Goal: Information Seeking & Learning: Learn about a topic

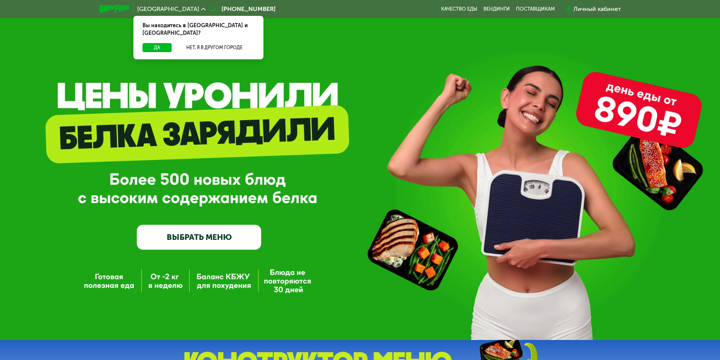
click at [155, 11] on span "[GEOGRAPHIC_DATA]" at bounding box center [168, 9] width 62 height 6
click at [187, 43] on button "Нет, я в другом городе" at bounding box center [215, 47] width 80 height 9
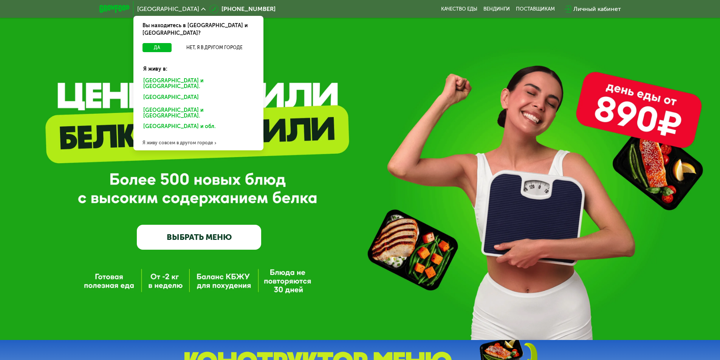
click at [172, 93] on div "[GEOGRAPHIC_DATA] и [GEOGRAPHIC_DATA]." at bounding box center [197, 99] width 118 height 12
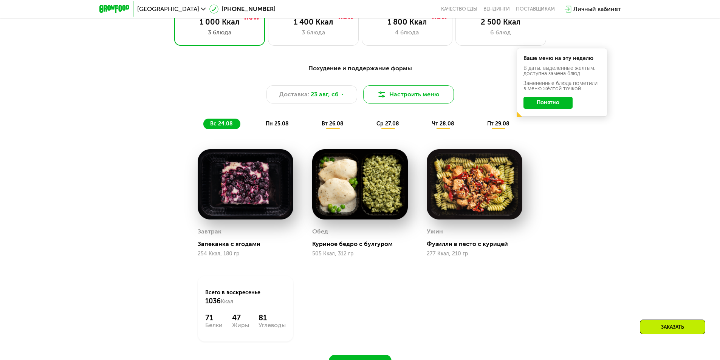
scroll to position [353, 0]
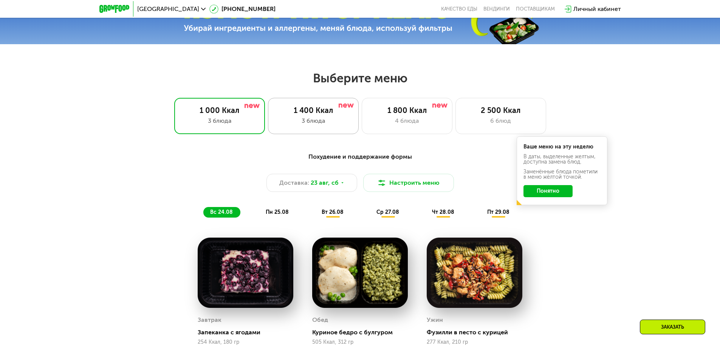
click at [324, 120] on div "3 блюда" at bounding box center [313, 120] width 75 height 9
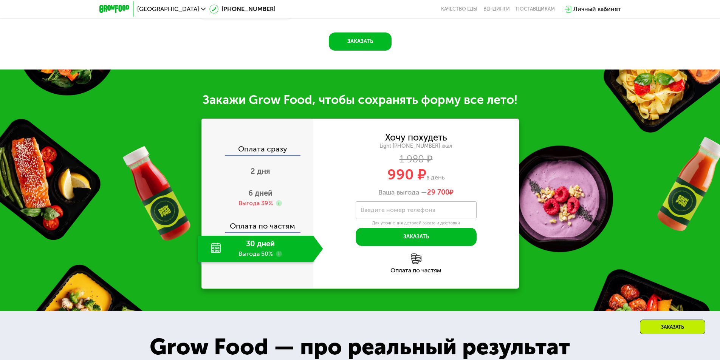
scroll to position [794, 0]
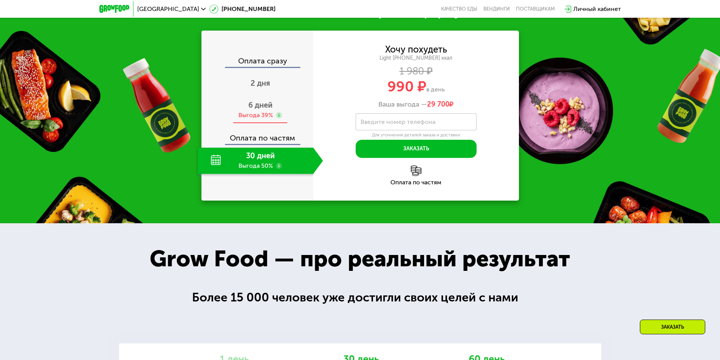
click at [262, 110] on span "6 дней" at bounding box center [260, 105] width 24 height 9
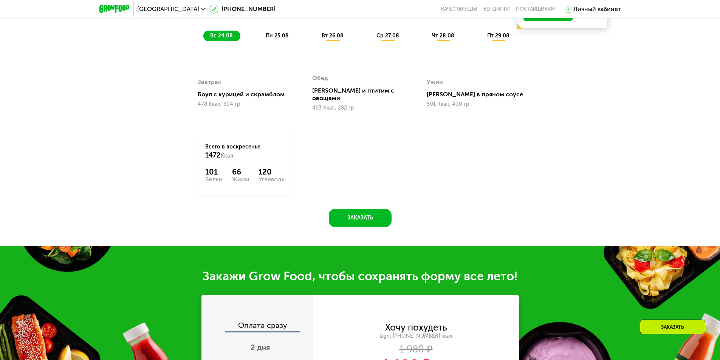
scroll to position [441, 0]
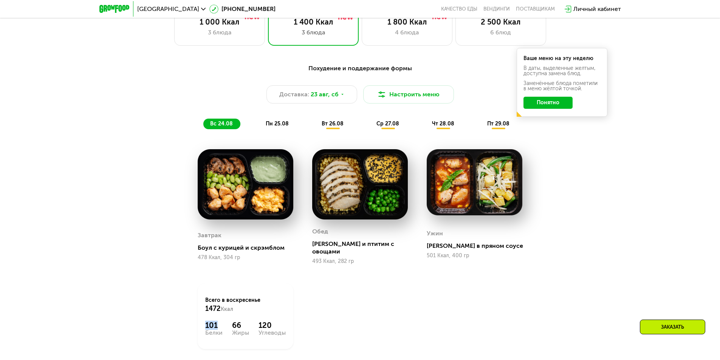
drag, startPoint x: 218, startPoint y: 321, endPoint x: 206, endPoint y: 320, distance: 12.1
click at [206, 321] on div "101" at bounding box center [213, 325] width 17 height 9
click at [243, 313] on div "Всего в воскресенье 1472 Ккал 101 Белки 66 Жиры 120 Углеводы" at bounding box center [246, 317] width 96 height 66
drag, startPoint x: 240, startPoint y: 319, endPoint x: 233, endPoint y: 317, distance: 7.9
click at [233, 321] on div "66" at bounding box center [240, 325] width 17 height 9
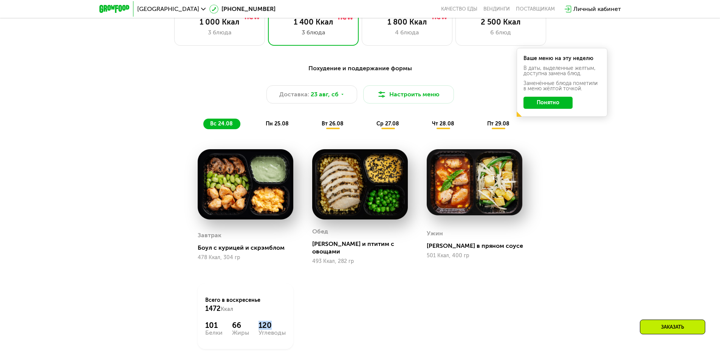
drag, startPoint x: 271, startPoint y: 319, endPoint x: 257, endPoint y: 318, distance: 14.0
click at [257, 321] on div "101 Белки 66 Жиры 120 Углеводы" at bounding box center [245, 328] width 81 height 15
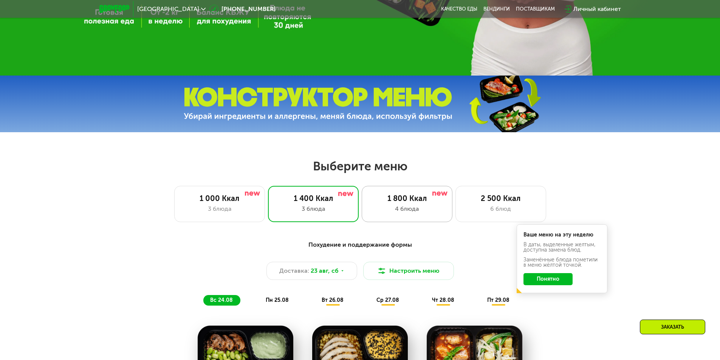
click at [394, 213] on div "4 блюда" at bounding box center [407, 209] width 75 height 9
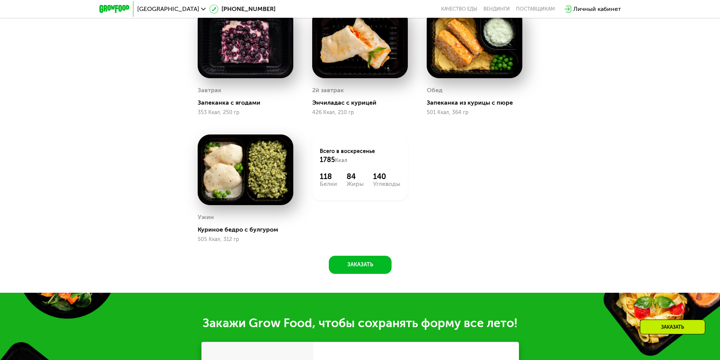
scroll to position [495, 0]
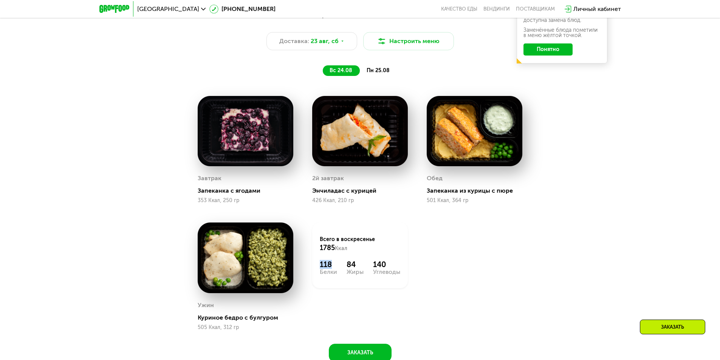
drag, startPoint x: 331, startPoint y: 263, endPoint x: 316, endPoint y: 265, distance: 14.8
click at [316, 265] on div "Всего в воскресенье 1785 Ккал 118 Белки 84 Жиры 140 Углеводы" at bounding box center [360, 256] width 96 height 66
click at [338, 263] on div "118 Белки 84 Жиры 140 Углеводы" at bounding box center [360, 267] width 81 height 15
drag, startPoint x: 356, startPoint y: 266, endPoint x: 348, endPoint y: 267, distance: 7.6
click at [348, 267] on div "84" at bounding box center [355, 264] width 17 height 9
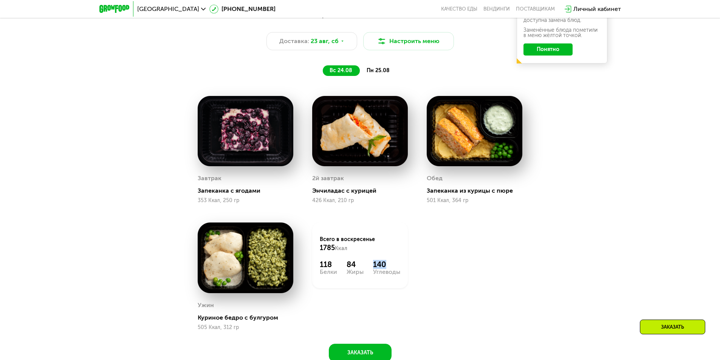
drag, startPoint x: 386, startPoint y: 264, endPoint x: 373, endPoint y: 266, distance: 13.0
click at [373, 266] on div "140" at bounding box center [386, 264] width 27 height 9
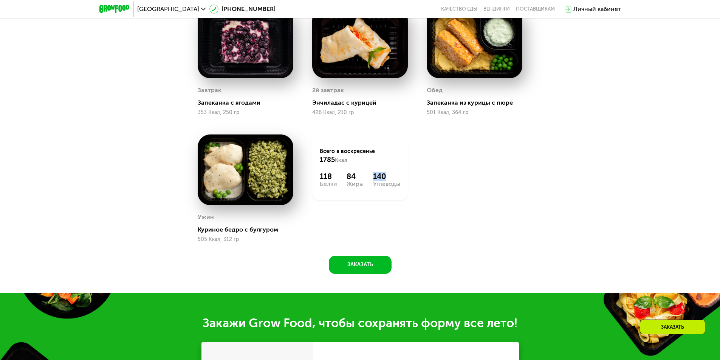
scroll to position [318, 0]
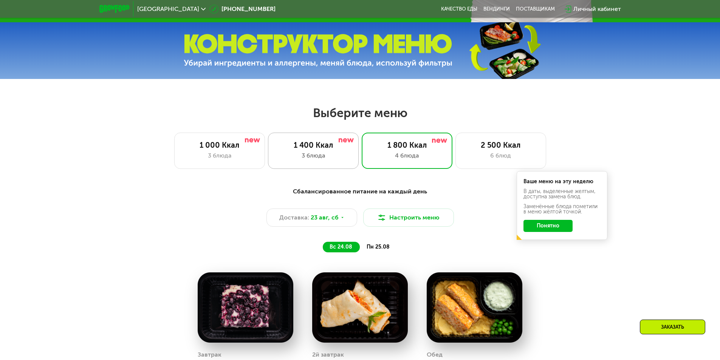
click at [326, 147] on div "1 400 Ккал" at bounding box center [313, 145] width 75 height 9
